Goal: Task Accomplishment & Management: Complete application form

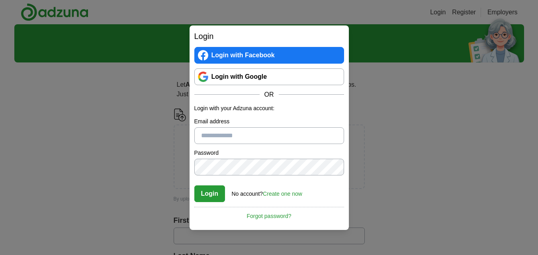
click at [260, 76] on link "Login with Google" at bounding box center [269, 77] width 150 height 17
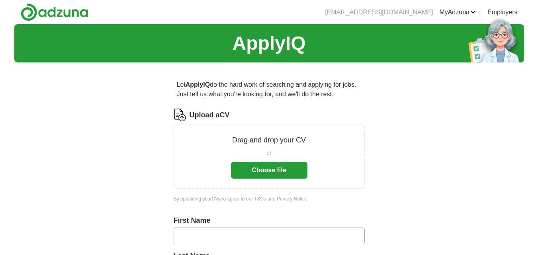
click at [286, 170] on button "Choose file" at bounding box center [269, 170] width 76 height 17
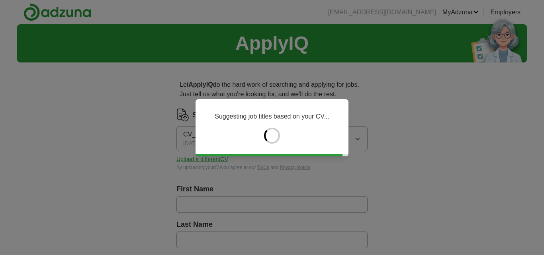
type input "*******"
type input "*********"
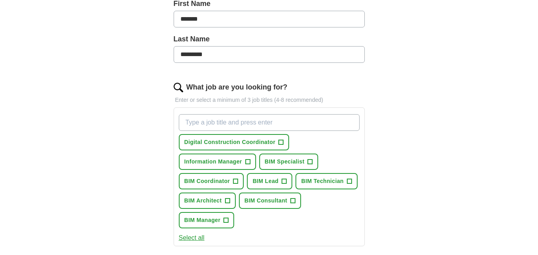
scroll to position [190, 0]
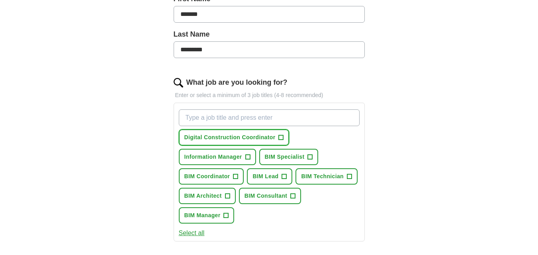
click at [281, 137] on span "+" at bounding box center [281, 138] width 5 height 6
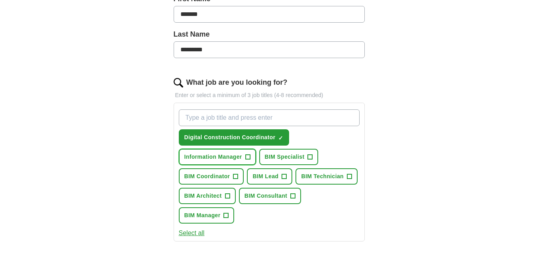
click at [247, 156] on span "+" at bounding box center [247, 157] width 5 height 6
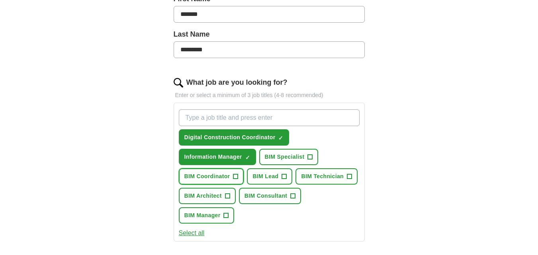
click at [238, 175] on span "+" at bounding box center [235, 176] width 5 height 5
click at [312, 157] on span "+" at bounding box center [310, 157] width 5 height 6
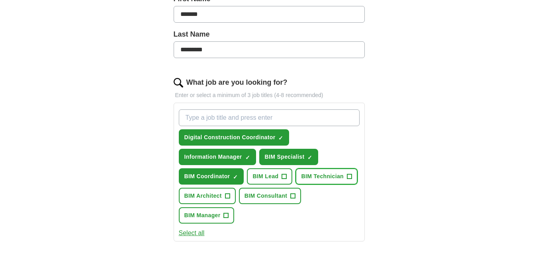
click at [349, 176] on span "+" at bounding box center [349, 177] width 5 height 6
click at [226, 196] on span "+" at bounding box center [227, 196] width 5 height 6
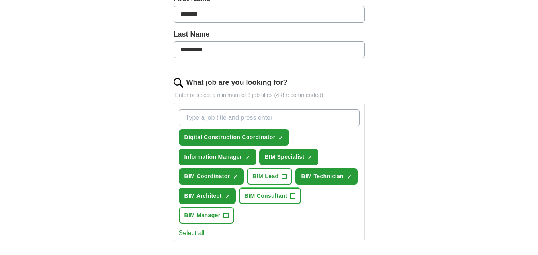
click at [290, 195] on button "BIM Consultant +" at bounding box center [270, 196] width 63 height 16
click at [225, 216] on span "+" at bounding box center [226, 216] width 5 height 6
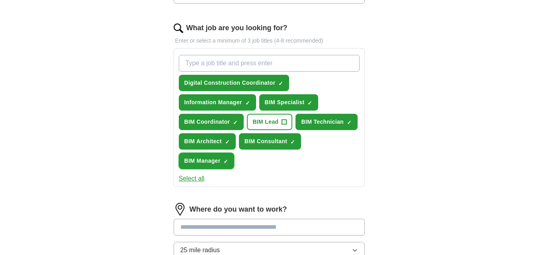
scroll to position [223, 0]
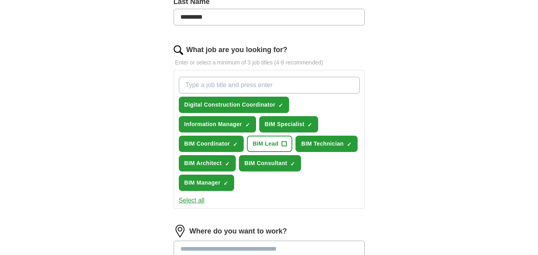
click at [274, 82] on input "What job are you looking for?" at bounding box center [269, 85] width 181 height 17
type input "Architectural technician"
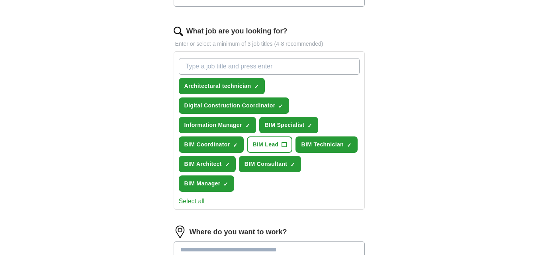
scroll to position [231, 0]
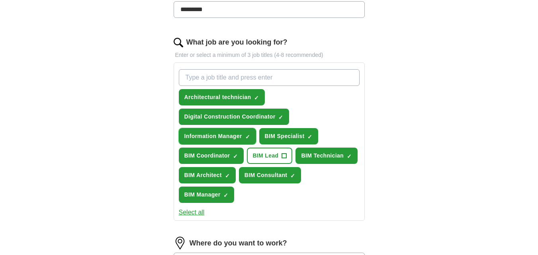
click at [0, 0] on span "×" at bounding box center [0, 0] width 0 height 0
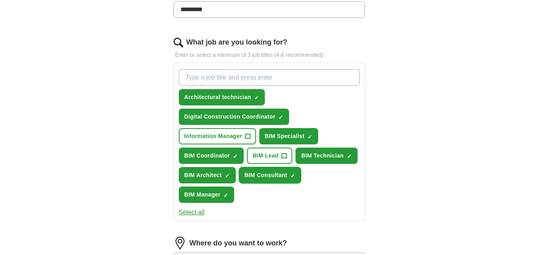
click at [277, 186] on div "Architectural technician ✓ × Digital Construction Coordinator ✓ × Information M…" at bounding box center [269, 136] width 184 height 140
click at [255, 78] on input "What job are you looking for?" at bounding box center [269, 77] width 181 height 17
type input "r"
type input "Revit Technician"
click at [242, 98] on span "Architectural technician" at bounding box center [217, 97] width 67 height 8
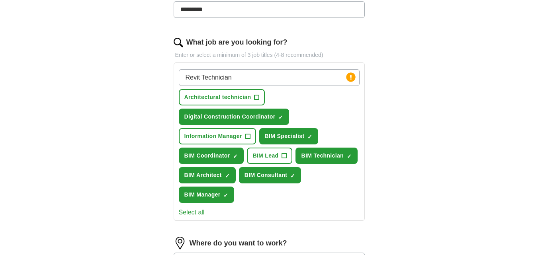
click at [238, 78] on input "Revit Technician" at bounding box center [269, 77] width 181 height 17
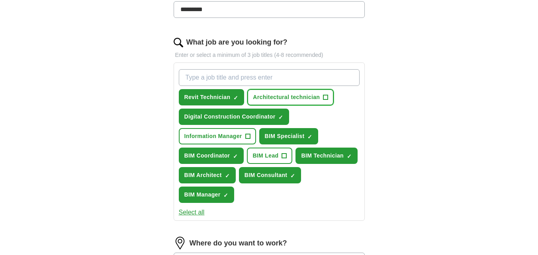
click at [327, 95] on span "+" at bounding box center [326, 97] width 5 height 6
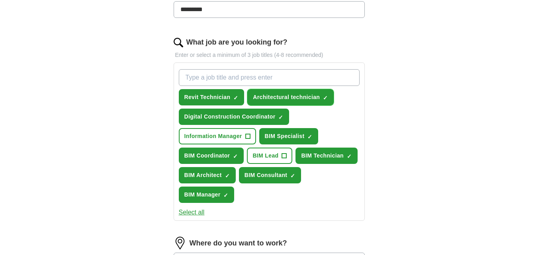
click at [0, 0] on span "×" at bounding box center [0, 0] width 0 height 0
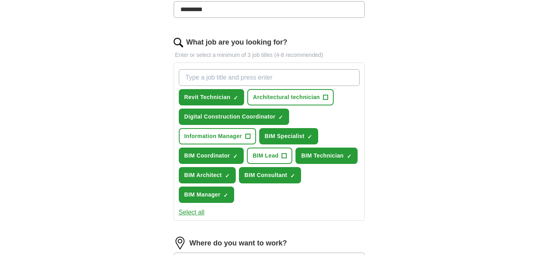
click at [253, 78] on input "What job are you looking for?" at bounding box center [269, 77] width 181 height 17
type input "Architectural technologist"
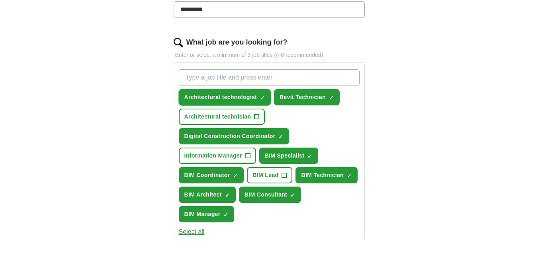
click at [0, 0] on span "×" at bounding box center [0, 0] width 0 height 0
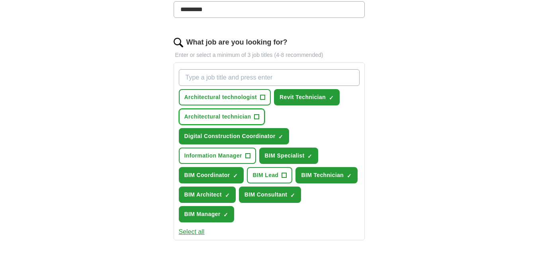
click at [259, 115] on span "+" at bounding box center [257, 117] width 5 height 6
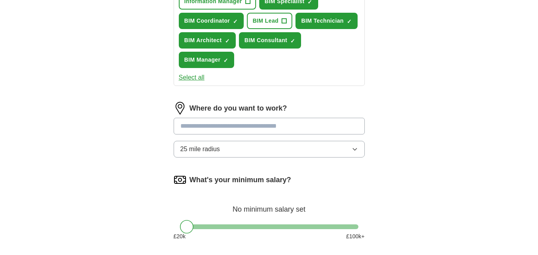
scroll to position [397, 0]
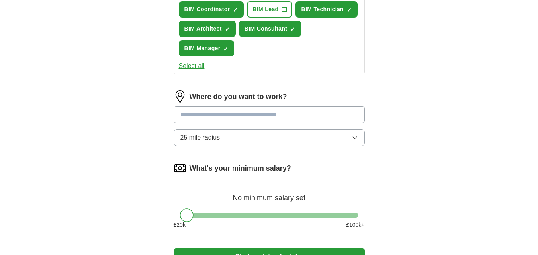
click at [271, 116] on input at bounding box center [269, 114] width 191 height 17
click at [329, 137] on div "Where do you want to work? 25 mile radius" at bounding box center [269, 121] width 191 height 62
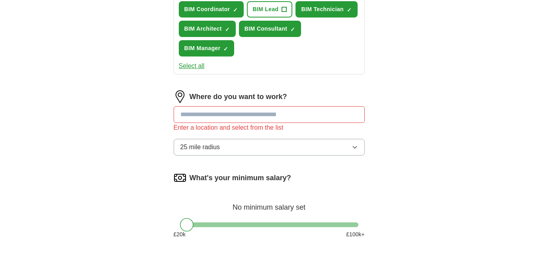
click at [217, 114] on input at bounding box center [269, 114] width 191 height 17
type input "******"
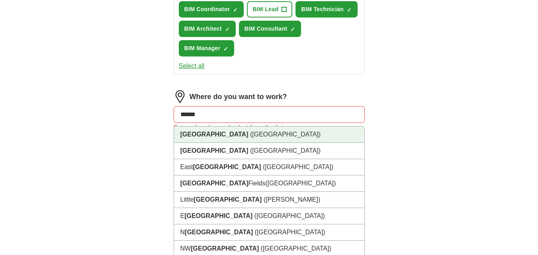
click at [222, 134] on li "London (UK)" at bounding box center [269, 135] width 190 height 16
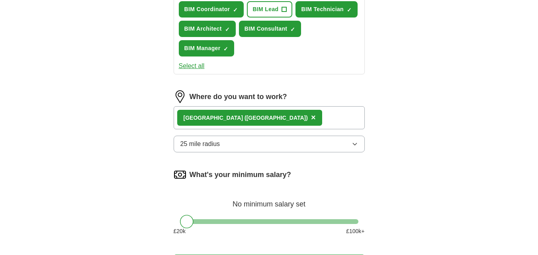
click at [257, 118] on div "London (UK) ×" at bounding box center [269, 117] width 191 height 23
click at [244, 124] on div "London (UK) ×" at bounding box center [269, 117] width 191 height 23
click at [353, 141] on icon "button" at bounding box center [355, 144] width 6 height 6
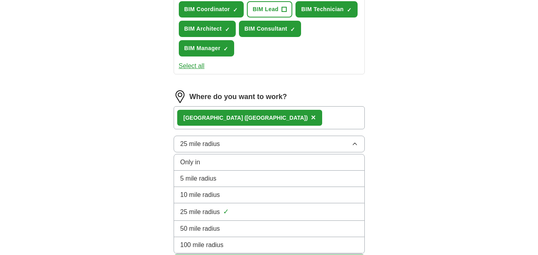
click at [279, 227] on div "50 mile radius" at bounding box center [269, 229] width 178 height 10
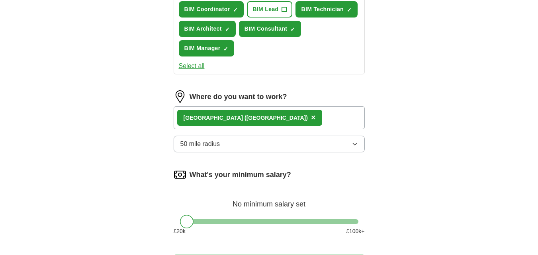
click at [275, 143] on button "50 mile radius" at bounding box center [269, 144] width 191 height 17
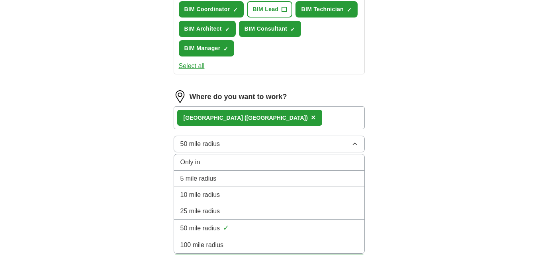
click at [221, 245] on span "100 mile radius" at bounding box center [201, 246] width 43 height 10
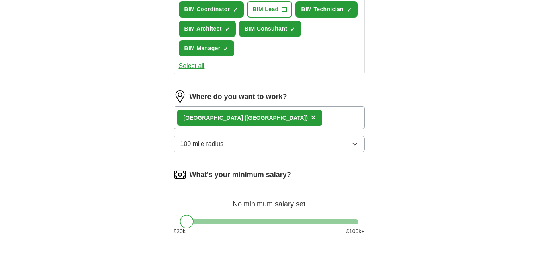
scroll to position [445, 0]
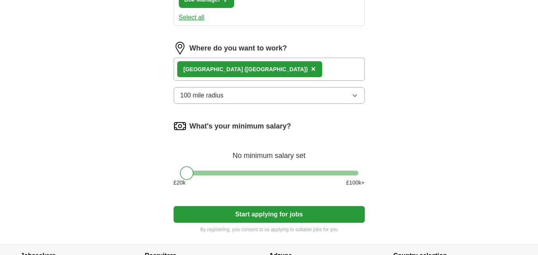
click at [338, 90] on button "100 mile radius" at bounding box center [269, 95] width 191 height 17
drag, startPoint x: 261, startPoint y: 171, endPoint x: 270, endPoint y: 171, distance: 9.2
click at [270, 171] on div "What's your minimum salary? No minimum salary set £ 20 k £ 100 k+" at bounding box center [269, 157] width 191 height 74
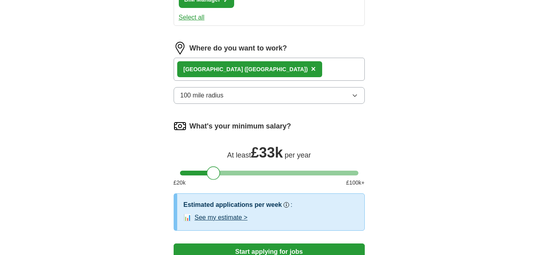
drag, startPoint x: 188, startPoint y: 172, endPoint x: 214, endPoint y: 175, distance: 26.4
click at [214, 175] on div at bounding box center [214, 174] width 14 height 14
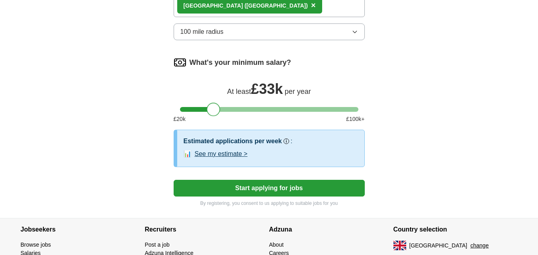
scroll to position [518, 0]
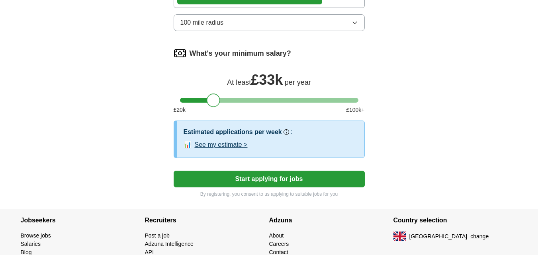
click at [231, 144] on button "See my estimate >" at bounding box center [221, 145] width 53 height 10
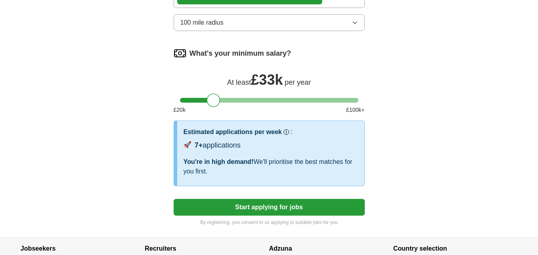
click at [286, 207] on button "Start applying for jobs" at bounding box center [269, 207] width 191 height 17
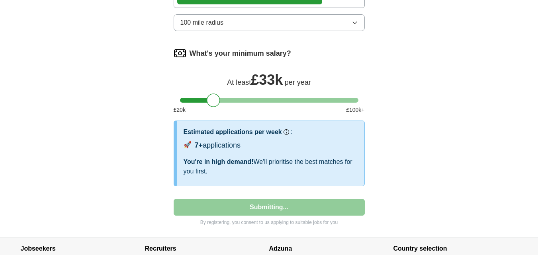
select select "**"
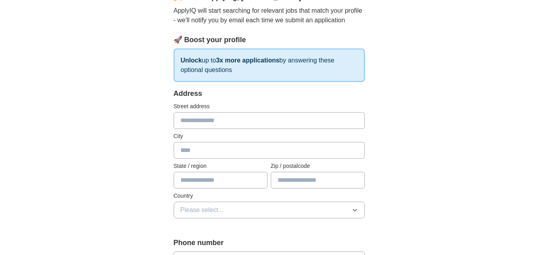
scroll to position [86, 0]
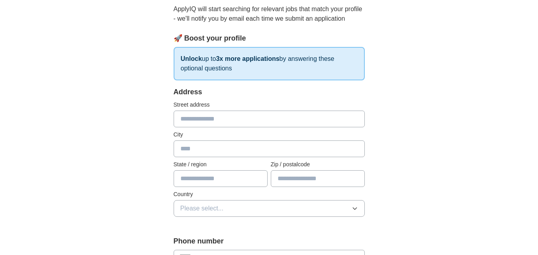
click at [226, 117] on input "text" at bounding box center [269, 119] width 191 height 17
type input "*"
type input "*********"
type input "********"
type input "*******"
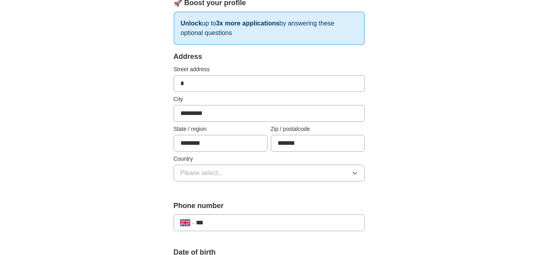
scroll to position [155, 0]
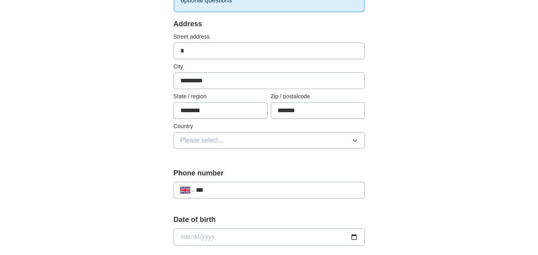
click at [345, 140] on button "Please select..." at bounding box center [269, 140] width 191 height 17
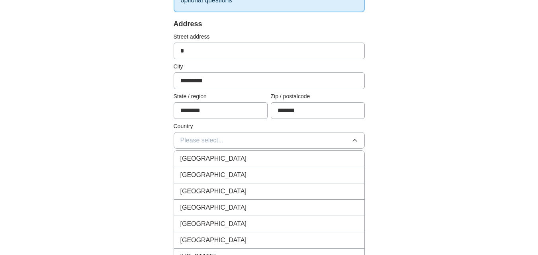
click at [268, 162] on div "[GEOGRAPHIC_DATA]" at bounding box center [269, 159] width 178 height 10
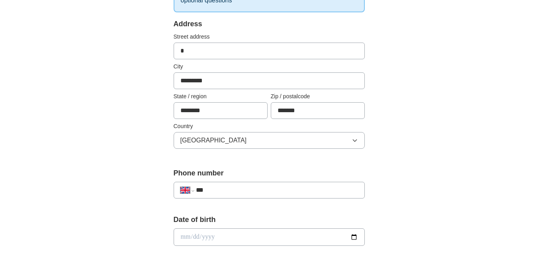
click at [236, 186] on input "***" at bounding box center [277, 191] width 162 height 10
type input "**********"
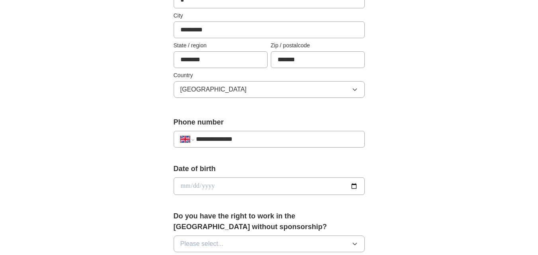
scroll to position [231, 0]
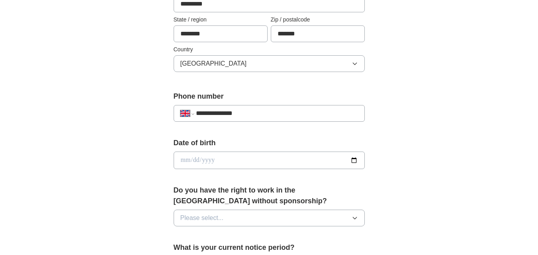
click at [201, 163] on input "date" at bounding box center [269, 161] width 191 height 18
click at [181, 160] on input "date" at bounding box center [269, 161] width 191 height 18
type input "**********"
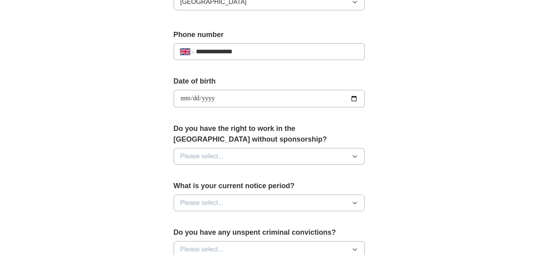
scroll to position [297, 0]
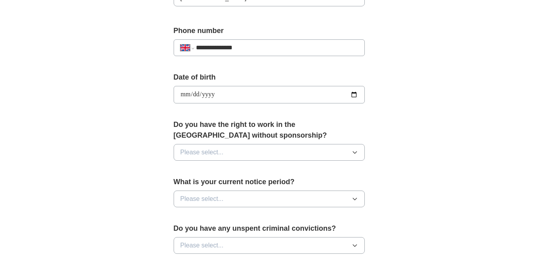
click at [335, 150] on button "Please select..." at bounding box center [269, 152] width 191 height 17
click at [222, 188] on div "No" at bounding box center [269, 187] width 178 height 10
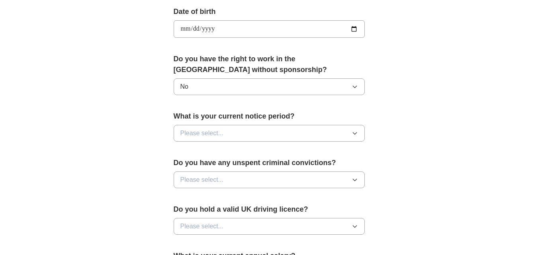
scroll to position [369, 0]
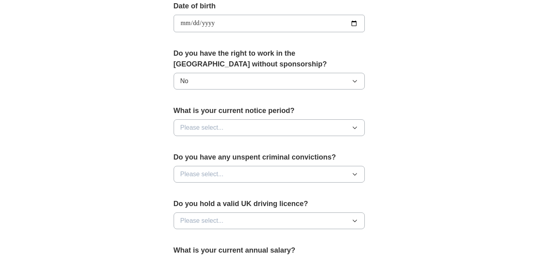
click at [357, 128] on icon "button" at bounding box center [355, 128] width 6 height 6
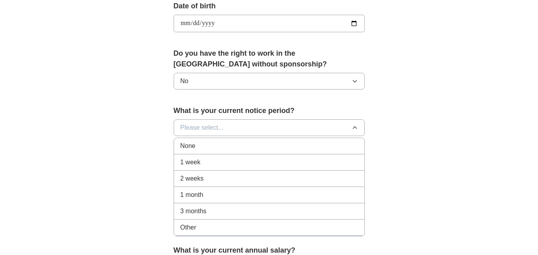
click at [204, 196] on div "1 month" at bounding box center [269, 195] width 178 height 10
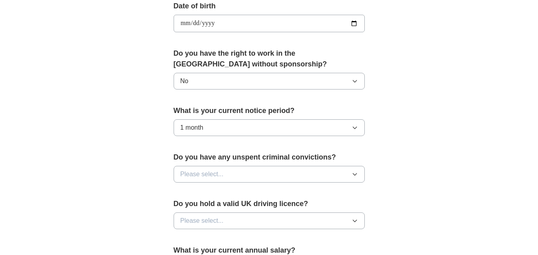
click at [310, 172] on button "Please select..." at bounding box center [269, 174] width 191 height 17
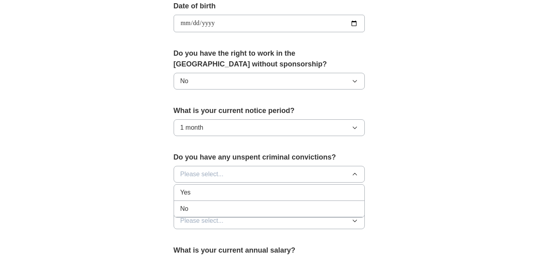
click at [218, 208] on div "No" at bounding box center [269, 209] width 178 height 10
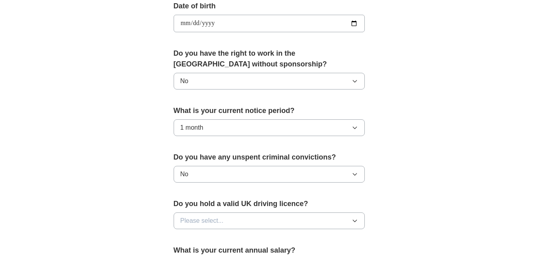
click at [316, 218] on button "Please select..." at bounding box center [269, 221] width 191 height 17
click at [200, 252] on div "No" at bounding box center [269, 256] width 178 height 10
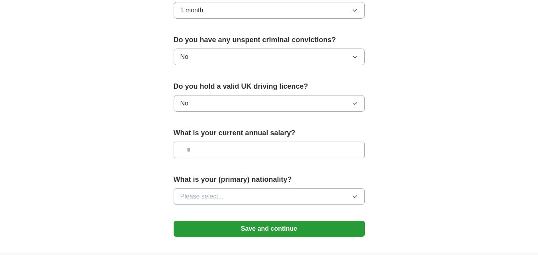
scroll to position [489, 0]
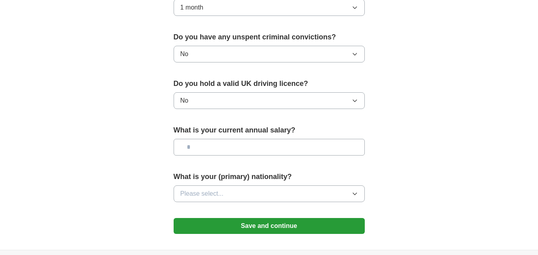
click at [292, 146] on input "text" at bounding box center [269, 147] width 191 height 17
type input "*******"
click at [322, 191] on button "Please select..." at bounding box center [269, 194] width 191 height 17
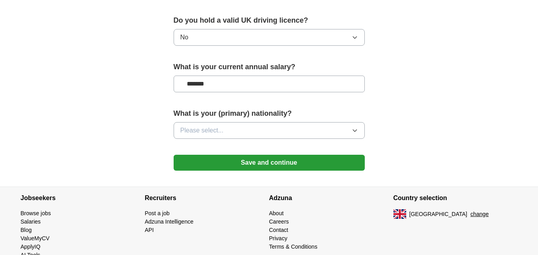
scroll to position [570, 0]
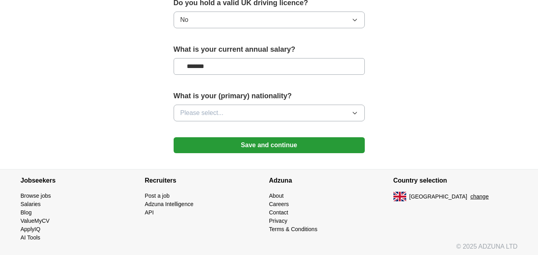
click at [356, 112] on icon "button" at bounding box center [355, 113] width 6 height 6
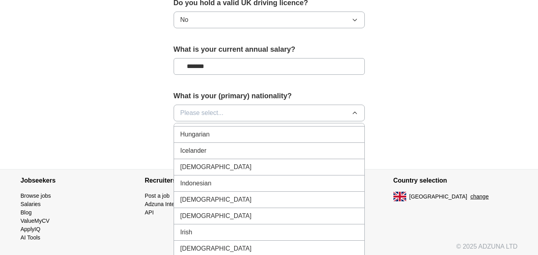
scroll to position [1288, 0]
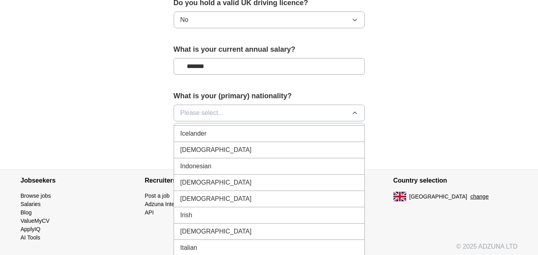
click at [245, 146] on div "Indian" at bounding box center [269, 150] width 178 height 10
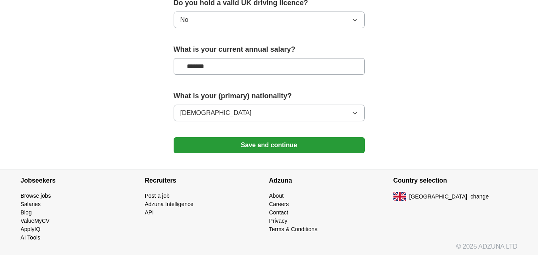
click at [304, 143] on button "Save and continue" at bounding box center [269, 145] width 191 height 16
